Goal: Communication & Community: Answer question/provide support

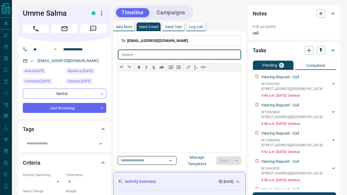
click at [172, 161] on icon "Open" at bounding box center [170, 160] width 3 height 1
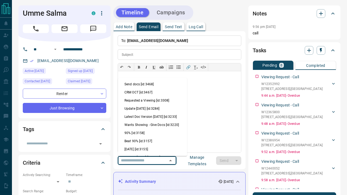
click at [154, 83] on li "Send docs [id:3468]" at bounding box center [152, 84] width 69 height 8
type input "**********"
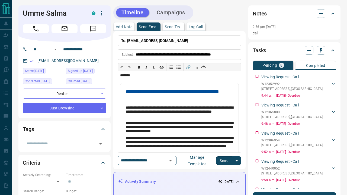
click at [229, 158] on button "Send" at bounding box center [224, 161] width 16 height 9
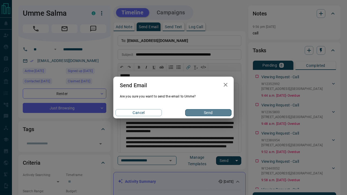
click at [206, 112] on button "Send" at bounding box center [208, 112] width 46 height 7
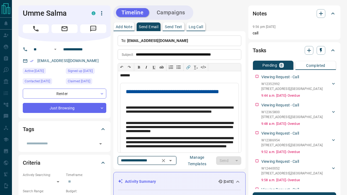
click at [174, 159] on icon "Open" at bounding box center [170, 161] width 7 height 7
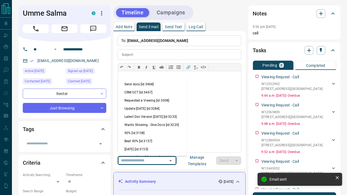
click at [160, 93] on li "CRM OCT [id:3467]" at bounding box center [152, 92] width 69 height 8
type input "**********"
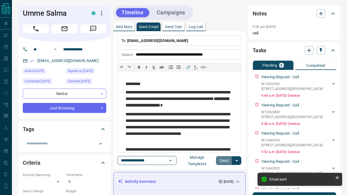
click at [221, 158] on button "Send" at bounding box center [224, 161] width 16 height 9
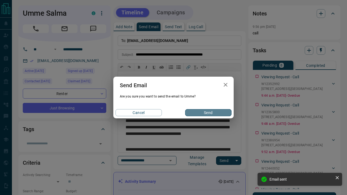
click at [194, 113] on button "Send" at bounding box center [208, 112] width 46 height 7
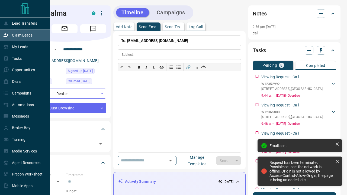
click at [20, 36] on p "Claim Leads" at bounding box center [22, 35] width 21 height 4
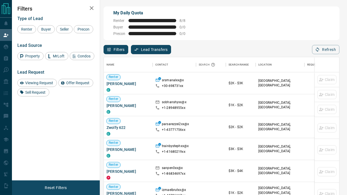
scroll to position [148, 235]
